Goal: Book appointment/travel/reservation

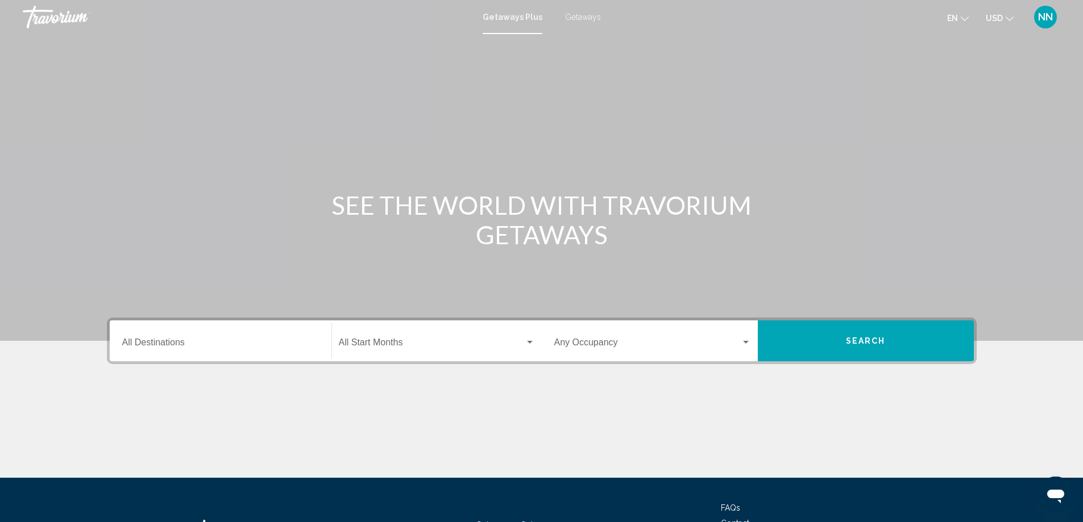
click at [41, 207] on div "Main content" at bounding box center [541, 170] width 1083 height 341
click at [124, 341] on input "Destination All Destinations" at bounding box center [220, 345] width 197 height 10
